Goal: Transaction & Acquisition: Book appointment/travel/reservation

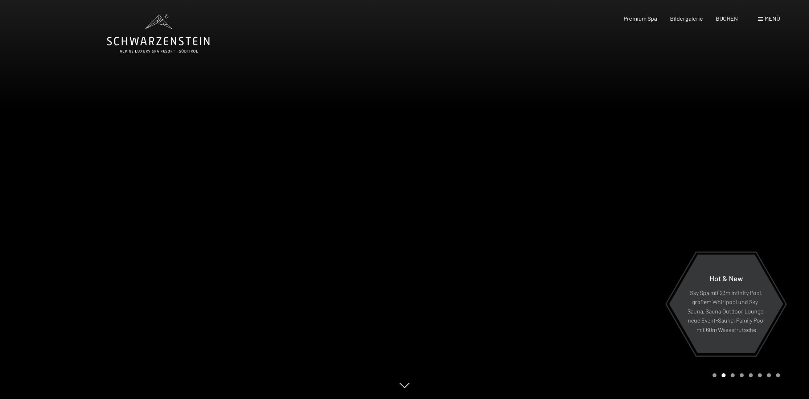
click at [773, 17] on span "Menü" at bounding box center [772, 18] width 15 height 7
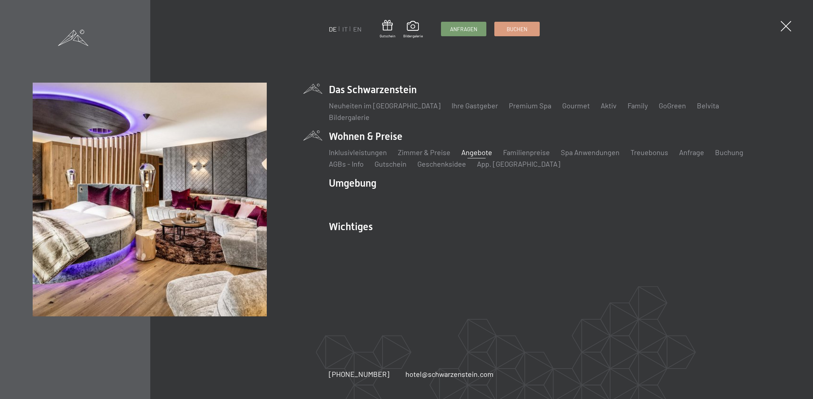
click at [470, 149] on link "Angebote" at bounding box center [476, 152] width 31 height 9
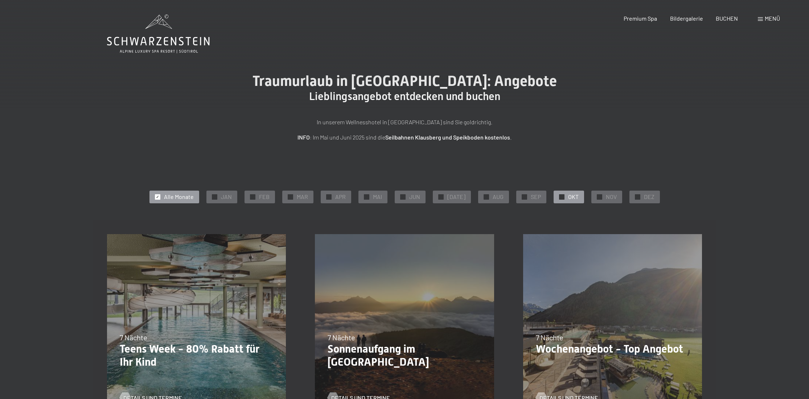
click at [568, 198] on span "OKT" at bounding box center [573, 197] width 11 height 8
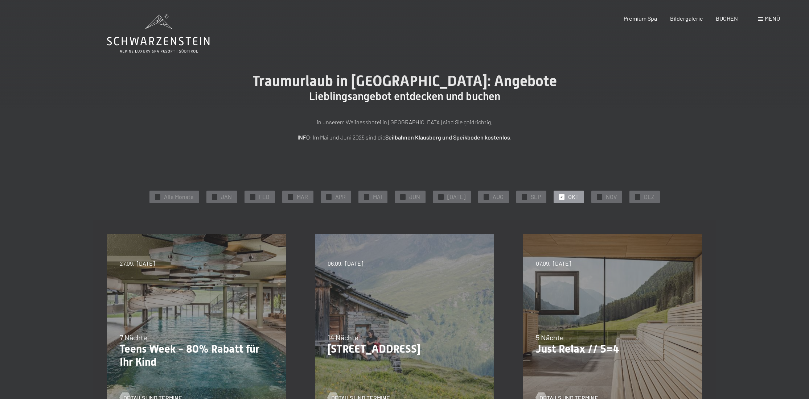
click at [767, 17] on span "Menü" at bounding box center [772, 18] width 15 height 7
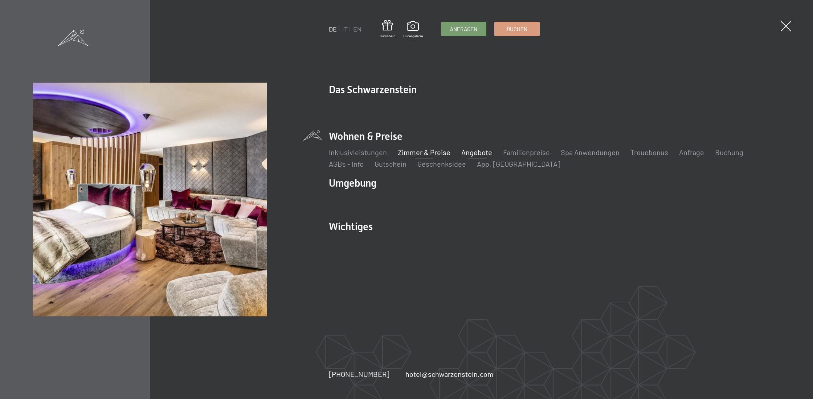
click at [418, 149] on link "Zimmer & Preise" at bounding box center [424, 152] width 53 height 9
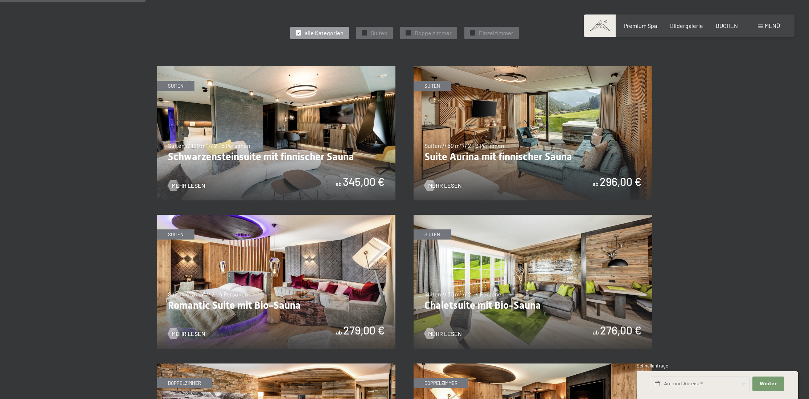
scroll to position [414, 0]
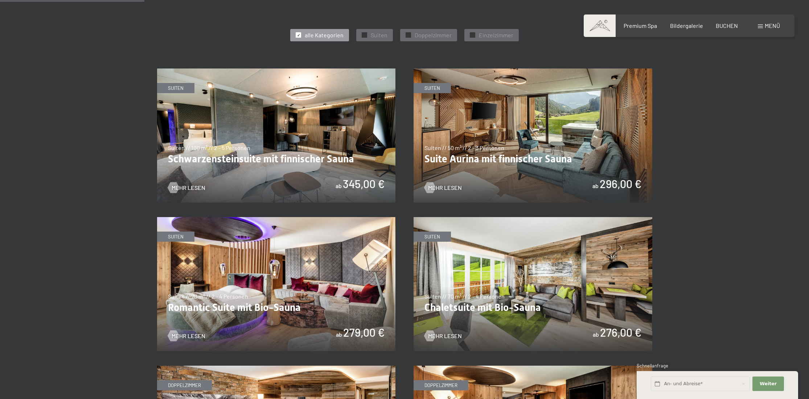
click at [535, 138] on img at bounding box center [533, 136] width 239 height 134
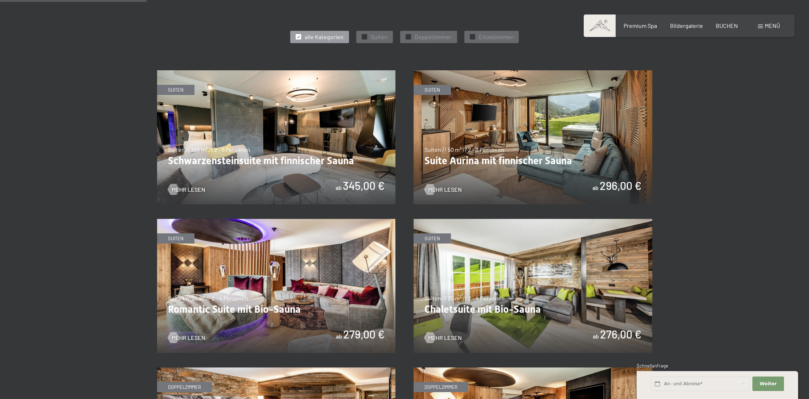
scroll to position [411, 0]
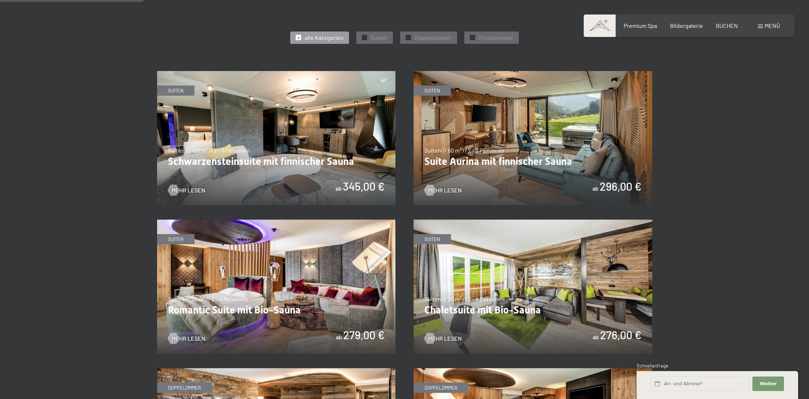
click at [290, 149] on img at bounding box center [276, 138] width 239 height 134
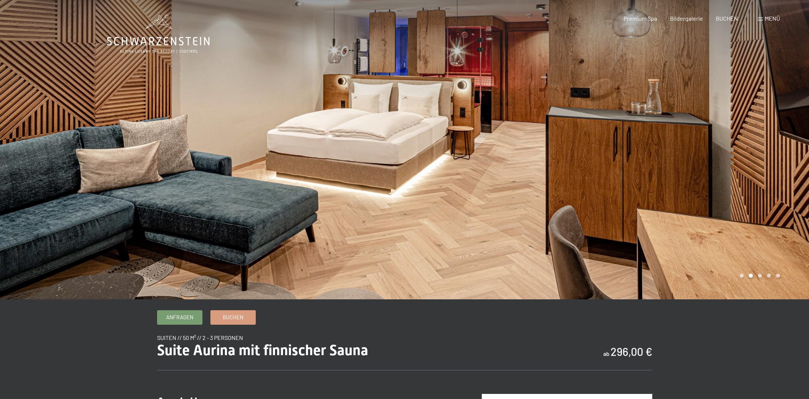
click at [677, 156] on div at bounding box center [607, 150] width 405 height 300
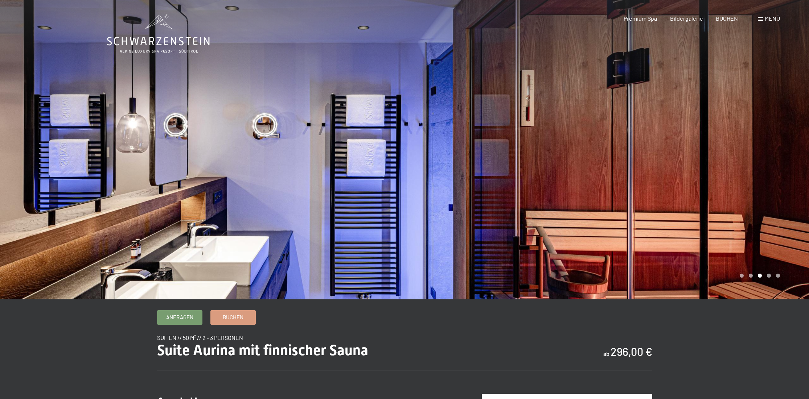
scroll to position [0, 0]
click at [677, 156] on div at bounding box center [607, 150] width 405 height 300
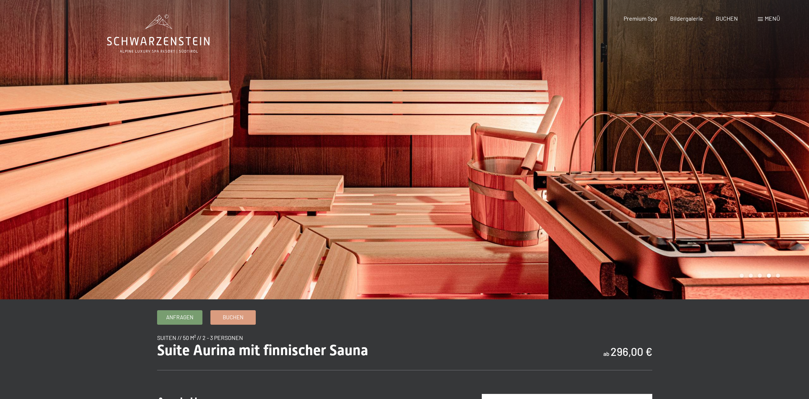
click at [677, 156] on div at bounding box center [607, 150] width 405 height 300
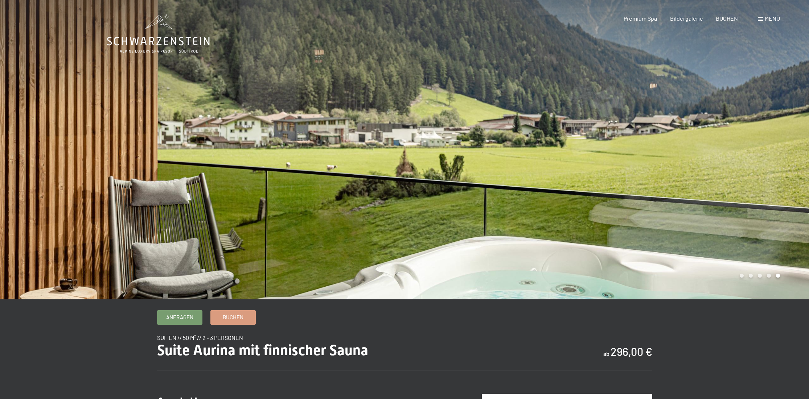
scroll to position [1, 0]
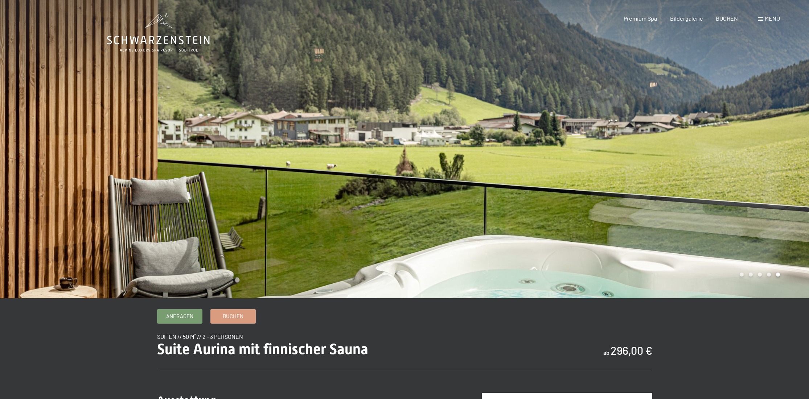
click at [677, 156] on div at bounding box center [607, 149] width 405 height 300
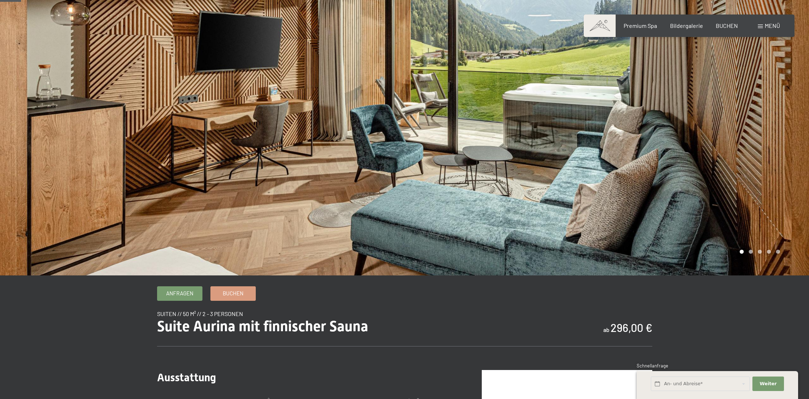
scroll to position [24, 0]
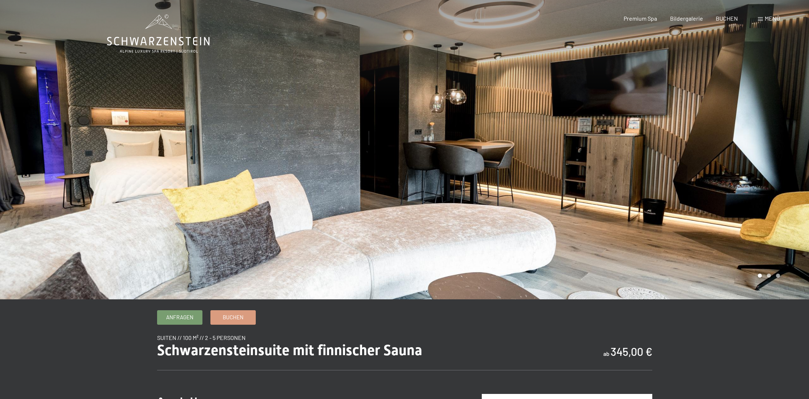
click at [640, 170] on div at bounding box center [607, 150] width 405 height 300
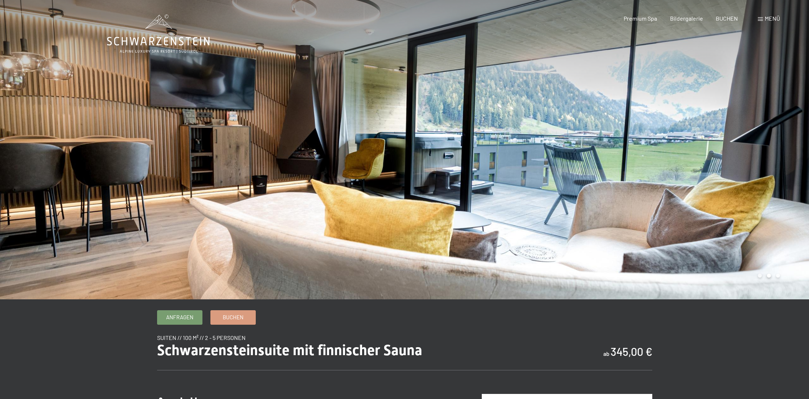
click at [640, 169] on div at bounding box center [607, 150] width 405 height 300
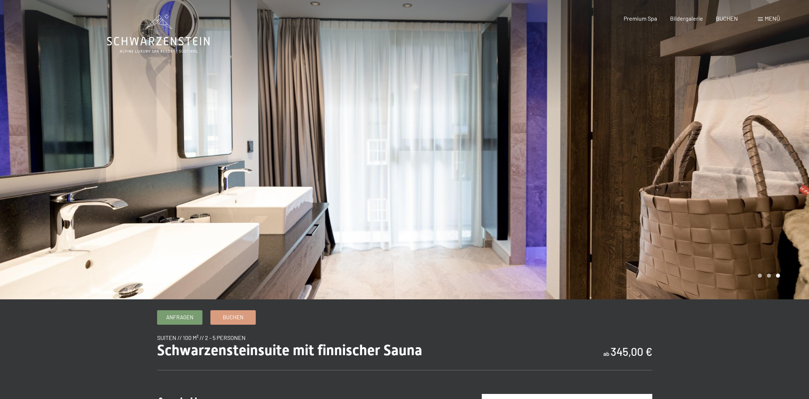
click at [640, 169] on div at bounding box center [607, 150] width 405 height 300
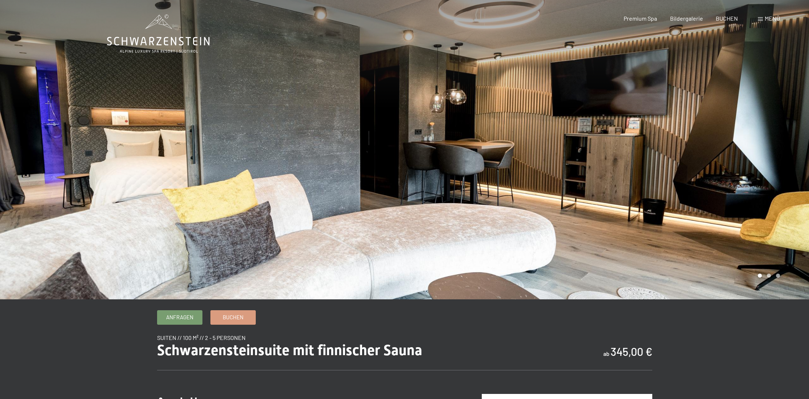
click at [640, 169] on div at bounding box center [607, 150] width 405 height 300
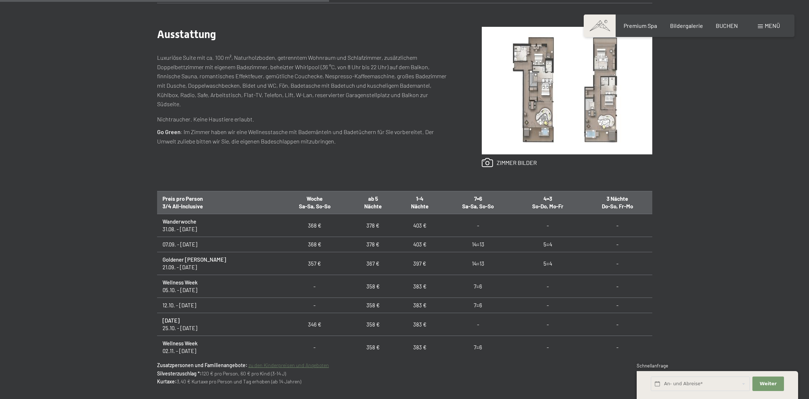
scroll to position [368, 0]
click at [685, 26] on span "Bildergalerie" at bounding box center [686, 24] width 33 height 7
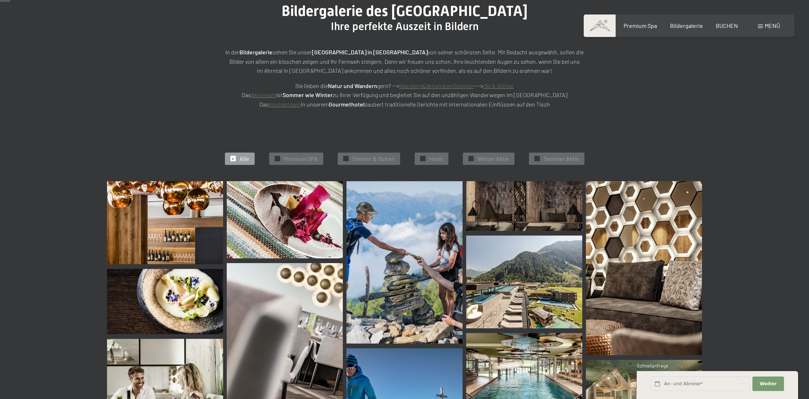
scroll to position [118, 0]
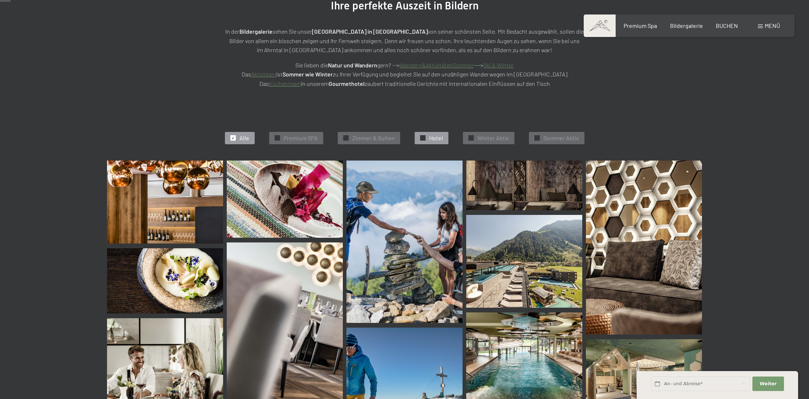
click at [436, 137] on span "Hotel" at bounding box center [436, 138] width 14 height 8
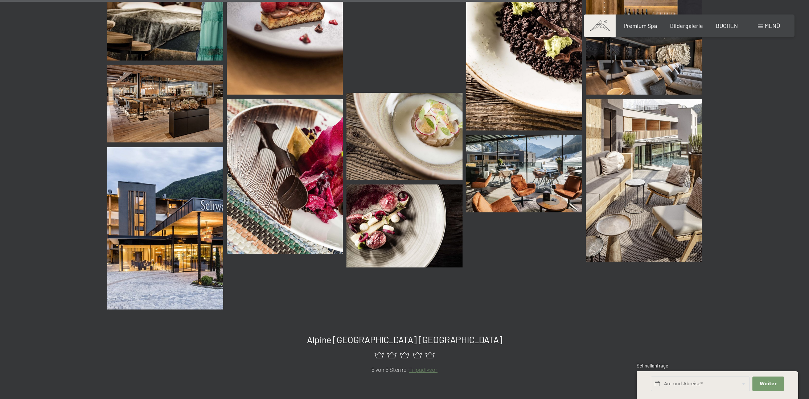
scroll to position [1037, 0]
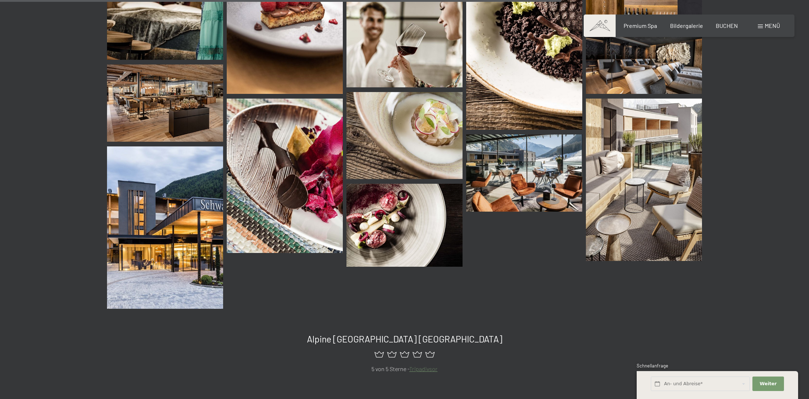
click at [506, 163] on img at bounding box center [524, 173] width 116 height 77
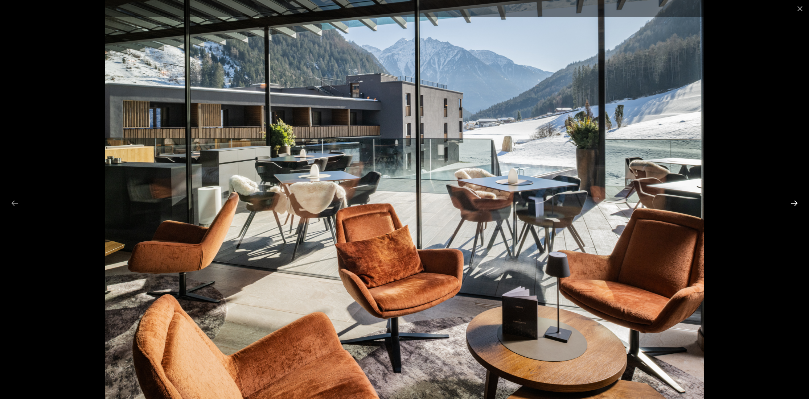
click at [793, 204] on button "Next slide" at bounding box center [794, 203] width 15 height 14
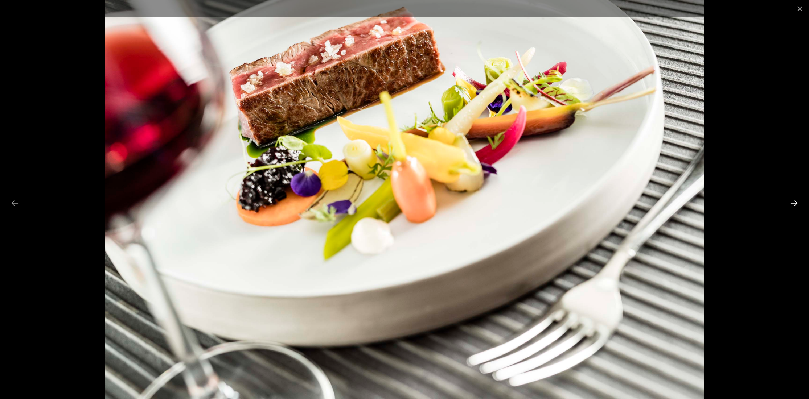
click at [793, 204] on button "Next slide" at bounding box center [794, 203] width 15 height 14
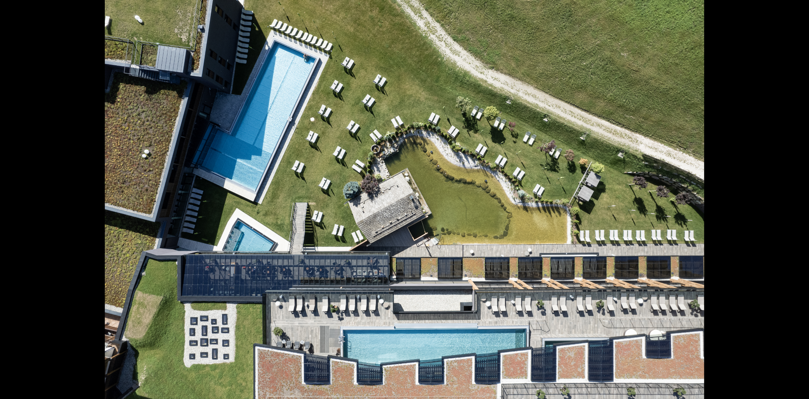
click at [793, 204] on button "Next slide" at bounding box center [797, 203] width 15 height 14
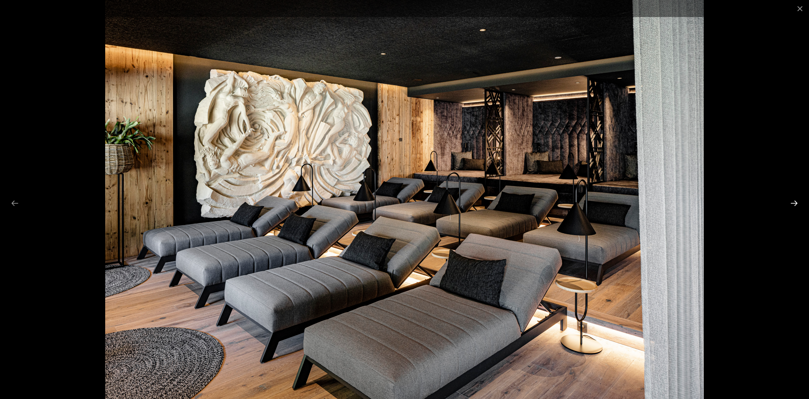
click at [793, 204] on button "Next slide" at bounding box center [794, 203] width 15 height 14
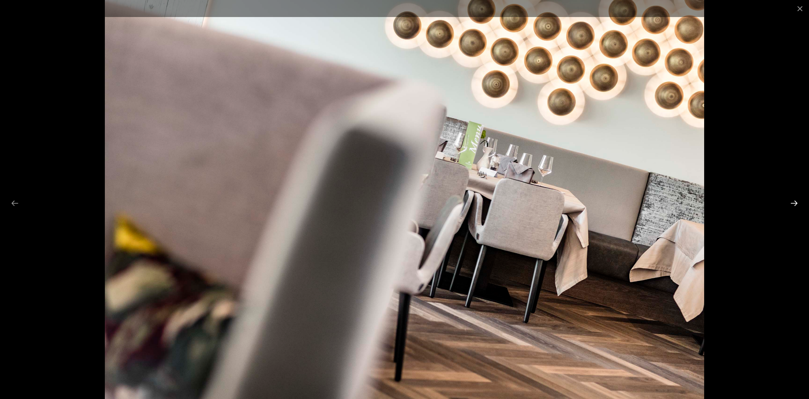
click at [793, 204] on button "Next slide" at bounding box center [794, 203] width 15 height 14
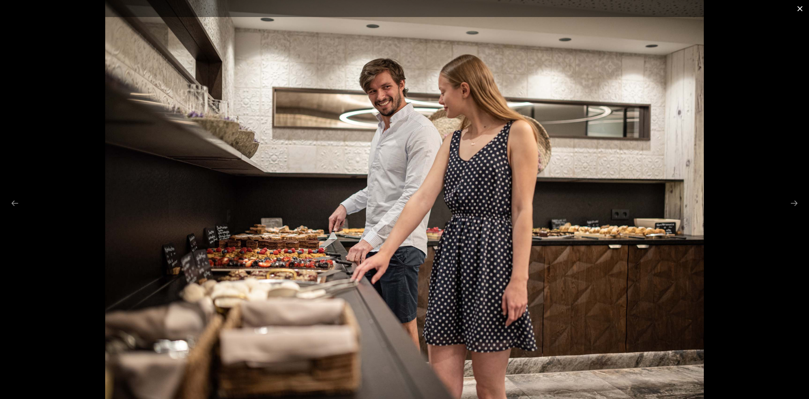
click at [801, 8] on button "Close gallery" at bounding box center [800, 8] width 18 height 17
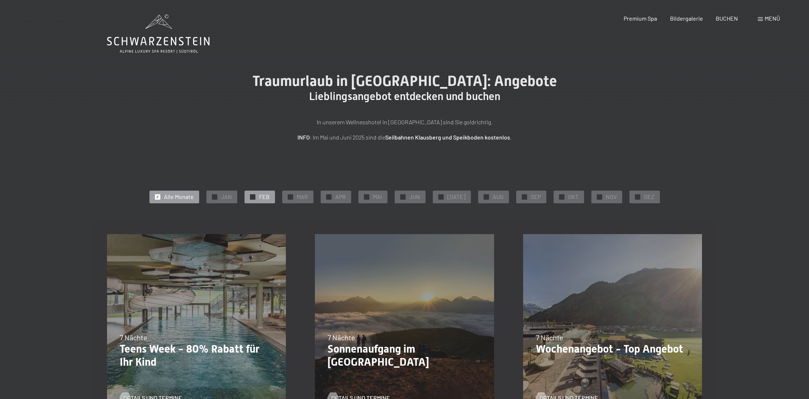
click at [268, 199] on span "FEB" at bounding box center [264, 197] width 11 height 8
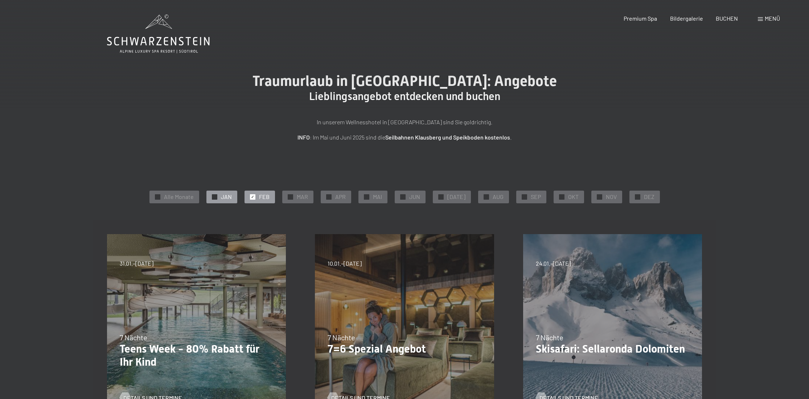
click at [232, 197] on span "JAN" at bounding box center [226, 197] width 11 height 8
